Goal: Task Accomplishment & Management: Manage account settings

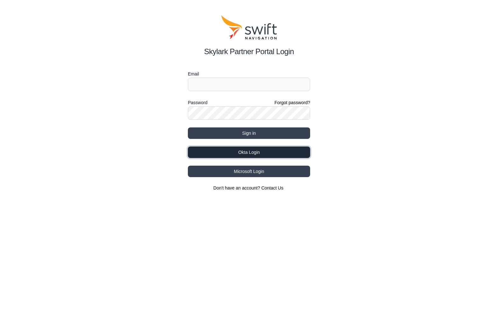
click at [278, 154] on button "Okta Login" at bounding box center [249, 151] width 122 height 11
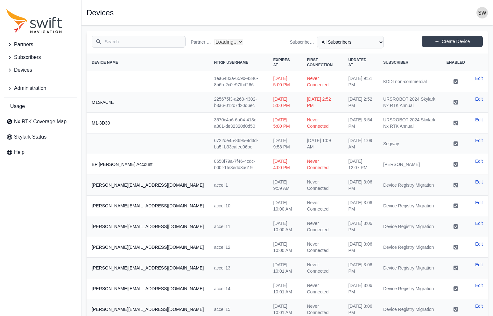
select select "Partner Name"
click at [123, 40] on input "Search" at bounding box center [139, 42] width 94 height 12
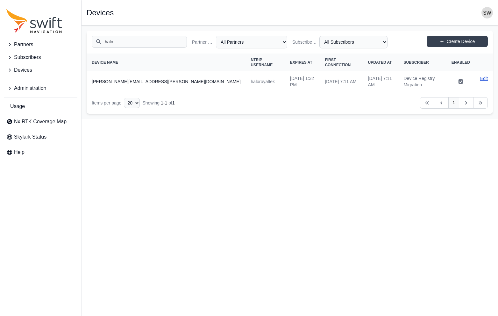
type input "halo"
click at [484, 75] on link "Edit" at bounding box center [484, 78] width 8 height 6
select select "ab3272ce-40d0-4c94-a524-96a758ab755c"
select select "7e8434a2-c6ea-49f0-86b6-41d2490d7345"
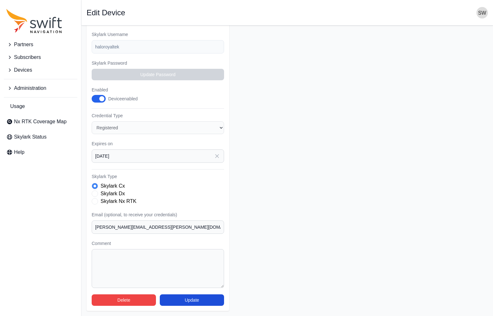
scroll to position [74, 0]
